Goal: Information Seeking & Learning: Learn about a topic

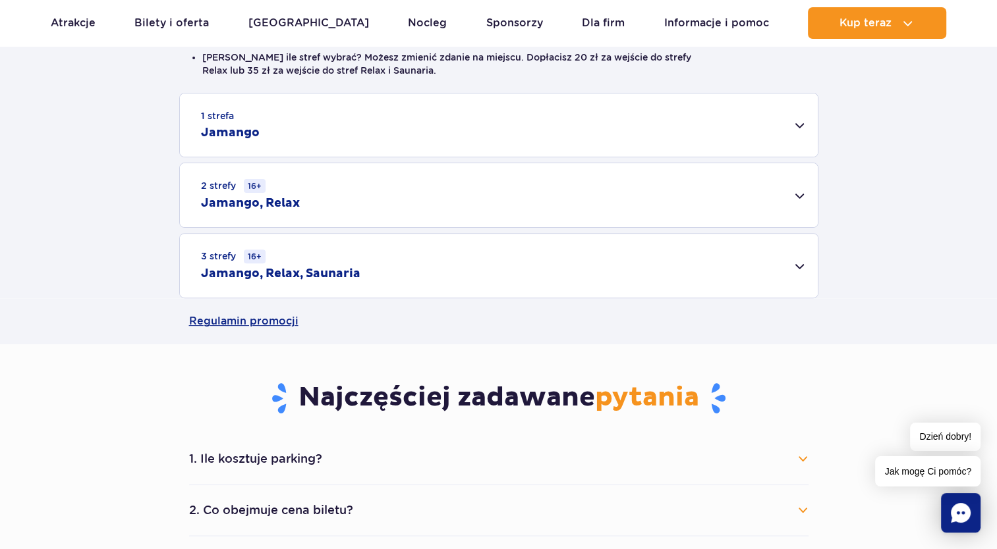
scroll to position [395, 0]
click at [801, 265] on div "3 strefy 16+ Jamango, Relax, Saunaria" at bounding box center [499, 265] width 638 height 64
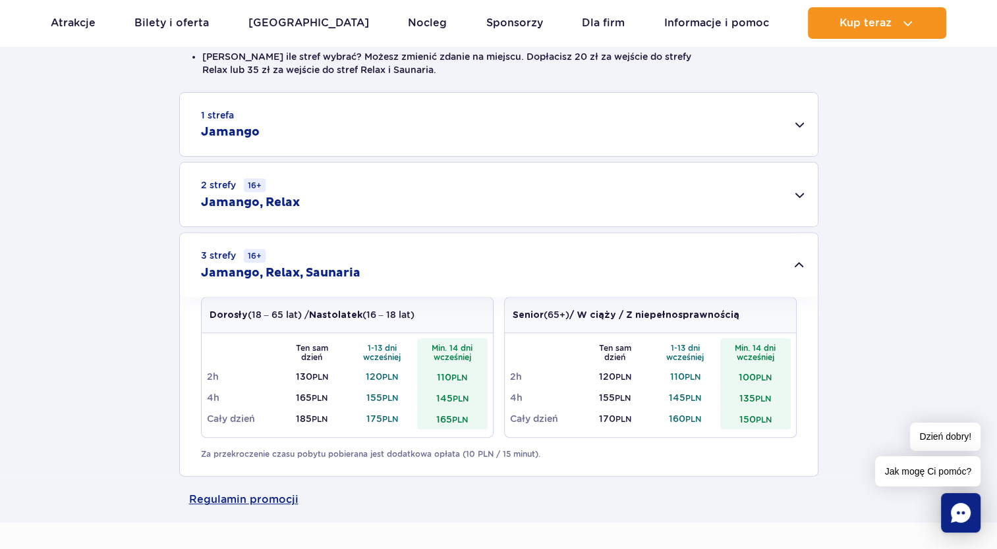
click at [800, 126] on div "1 strefa Jamango" at bounding box center [499, 124] width 638 height 63
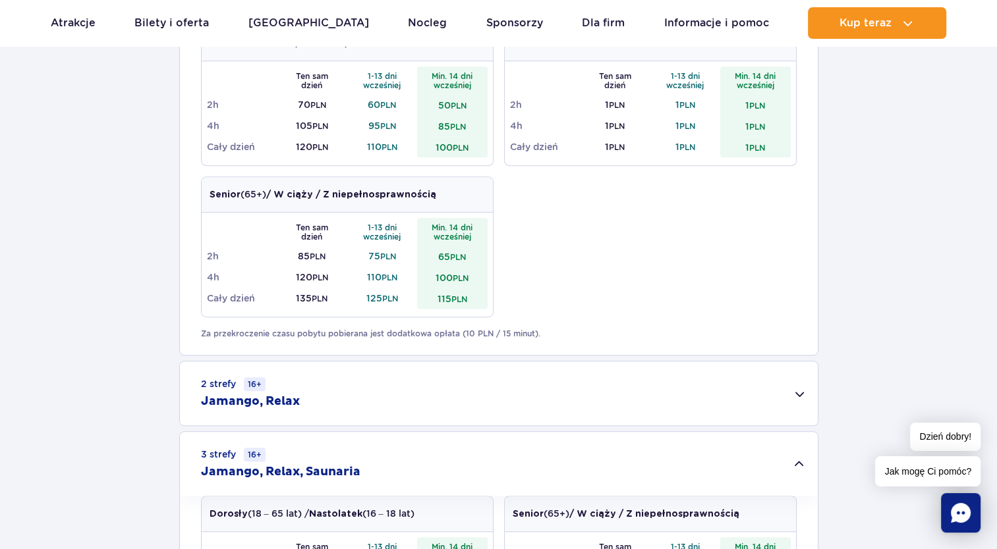
scroll to position [725, 0]
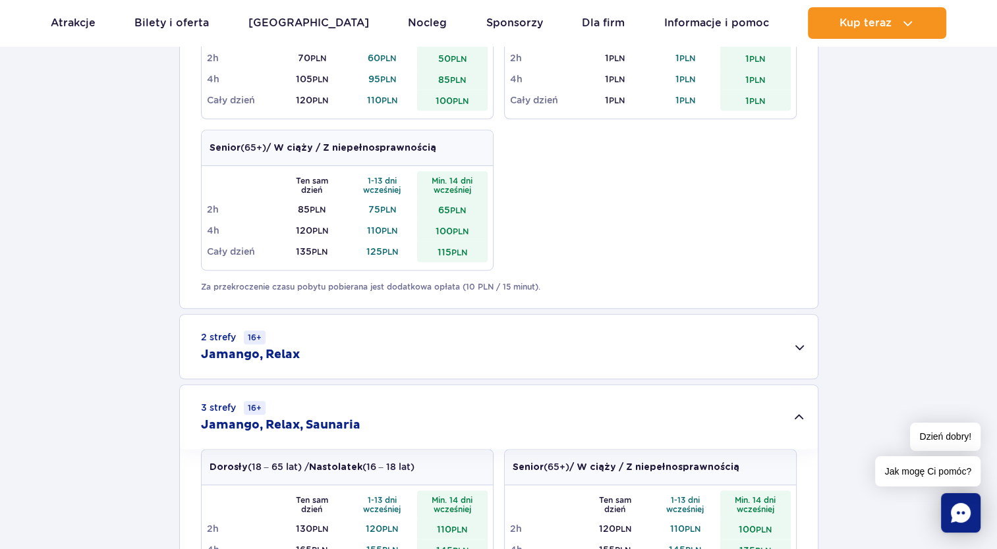
click at [795, 349] on div "2 strefy 16+ Jamango, Relax" at bounding box center [499, 347] width 638 height 64
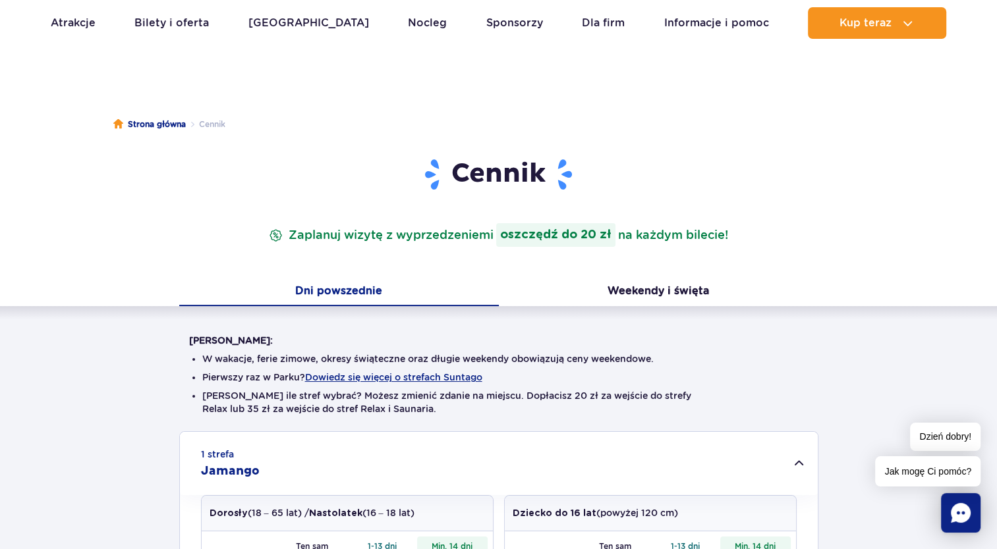
scroll to position [0, 0]
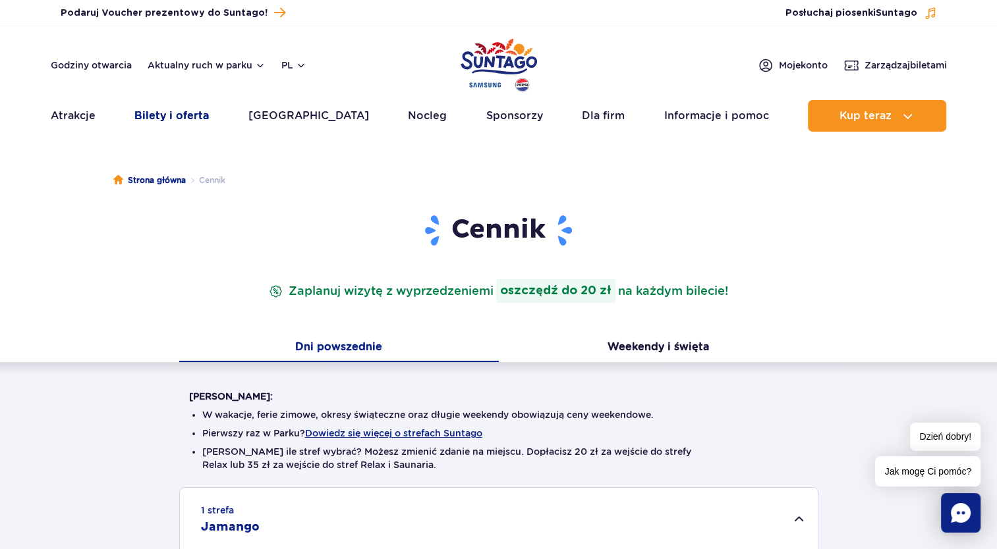
click at [204, 113] on link "Bilety i oferta" at bounding box center [171, 116] width 74 height 32
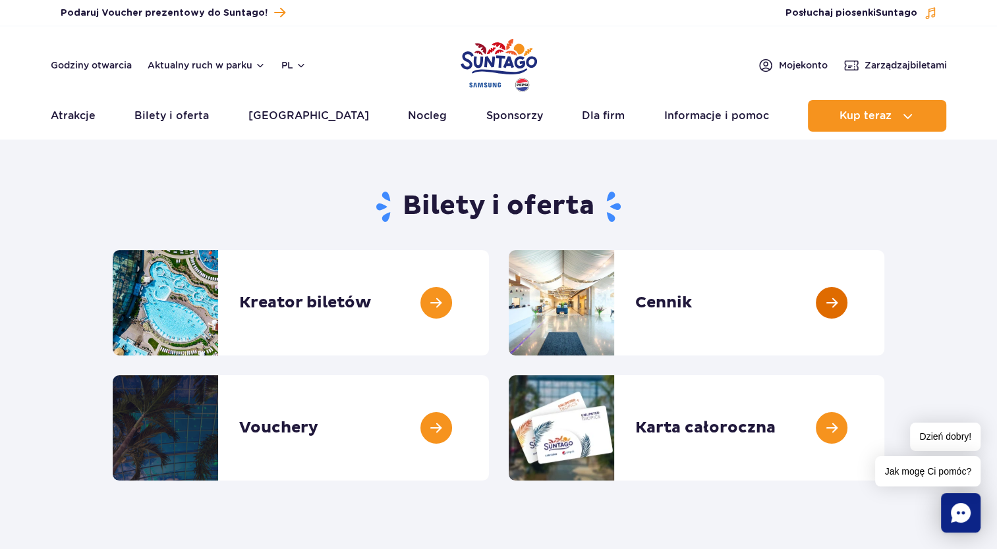
click at [884, 306] on link at bounding box center [884, 302] width 0 height 105
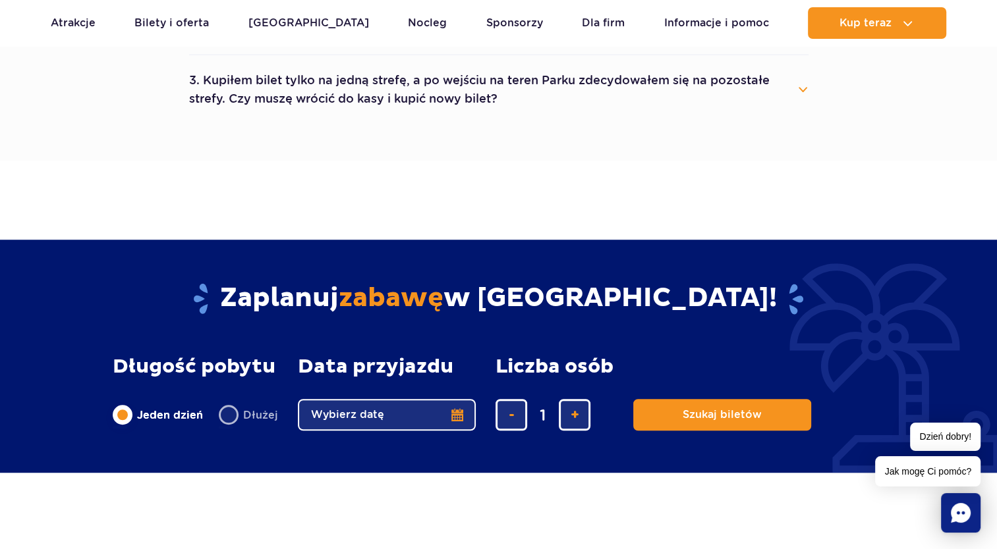
scroll to position [659, 0]
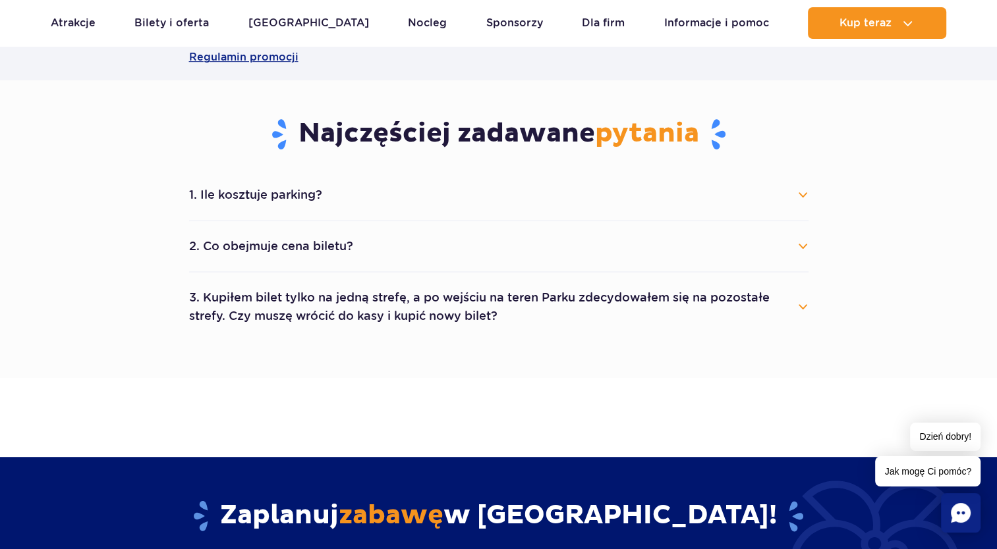
click at [800, 190] on button "1. Ile kosztuje parking?" at bounding box center [498, 194] width 619 height 29
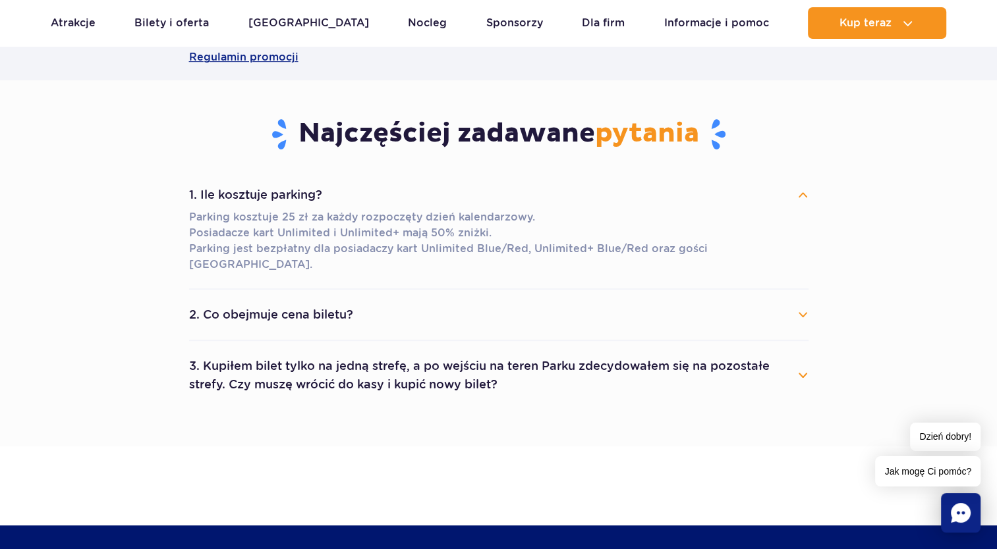
click at [798, 300] on button "2. Co obejmuje cena biletu?" at bounding box center [498, 314] width 619 height 29
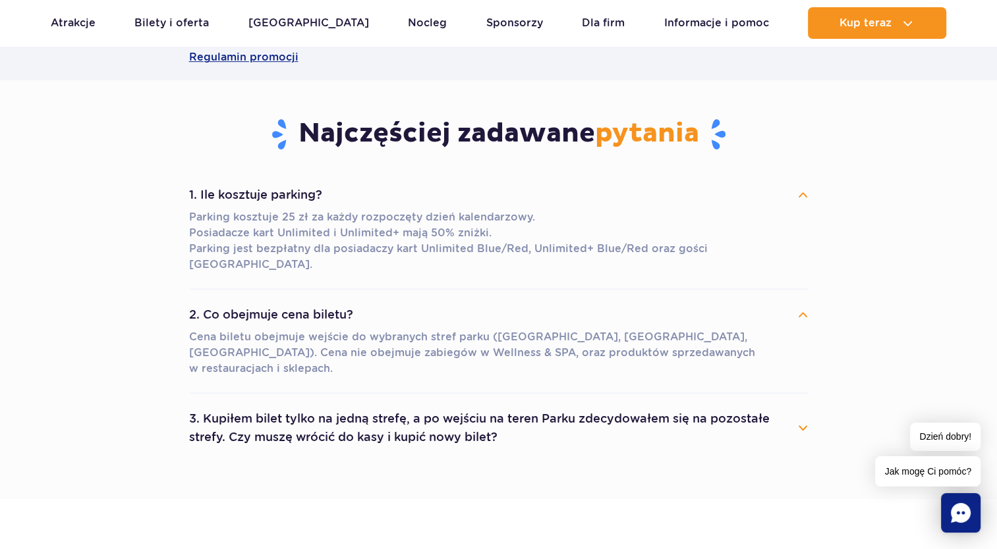
click at [806, 404] on button "3. Kupiłem bilet tylko na jedną strefę, a po wejściu na teren Parku zdecydowałe…" at bounding box center [498, 427] width 619 height 47
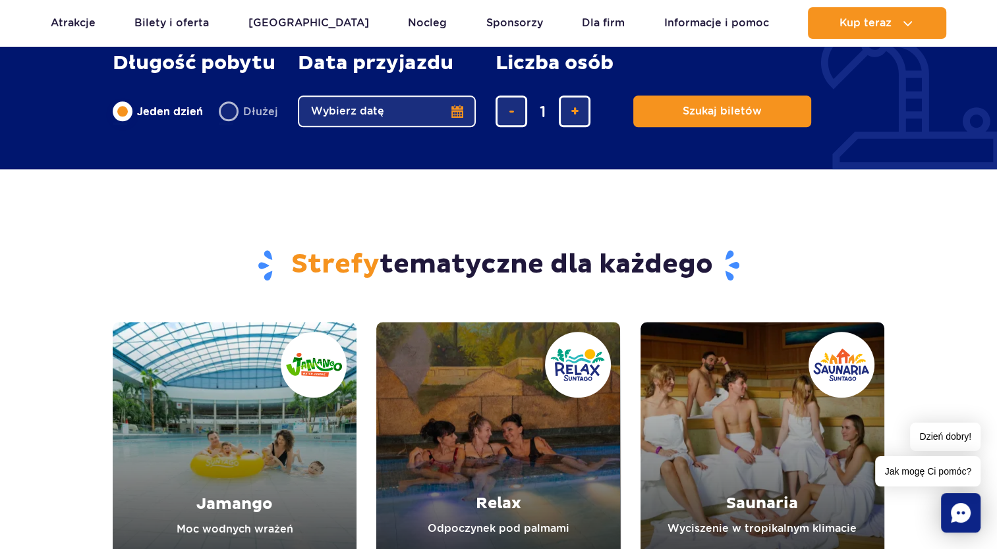
scroll to position [1449, 0]
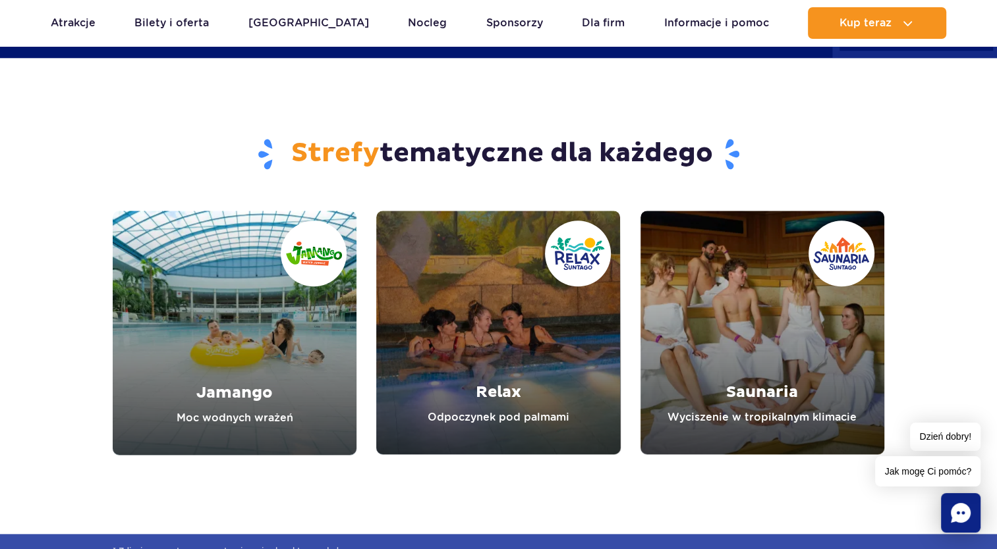
click at [749, 343] on link "Saunaria" at bounding box center [762, 333] width 244 height 244
